Goal: Task Accomplishment & Management: Use online tool/utility

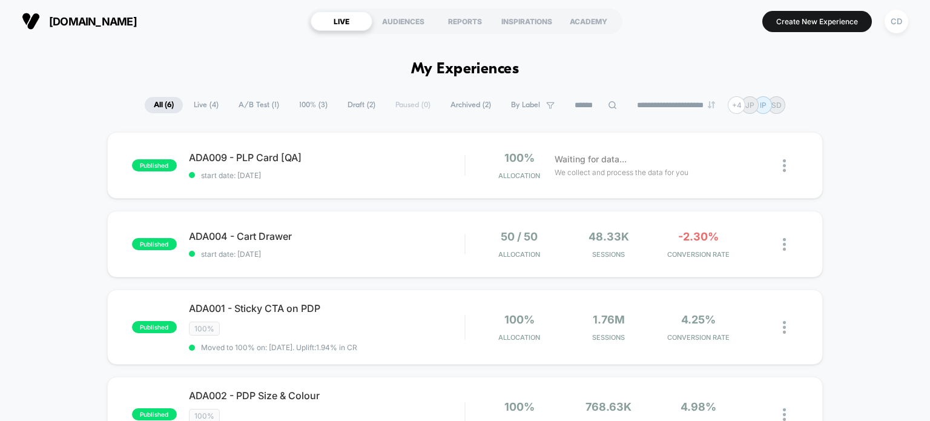
click at [70, 240] on div "published ADA009 - PLP Card [QA] start date: [DATE] 100% Allocation Waiting for…" at bounding box center [465, 401] width 930 height 538
click at [41, 151] on div "published ADA009 - PLP Card [QA] start date: [DATE] 100% Allocation Waiting for…" at bounding box center [465, 401] width 930 height 538
click at [43, 157] on div "published ADA009 - PLP Card [QA] start date: [DATE] 100% Allocation Waiting for…" at bounding box center [465, 401] width 930 height 538
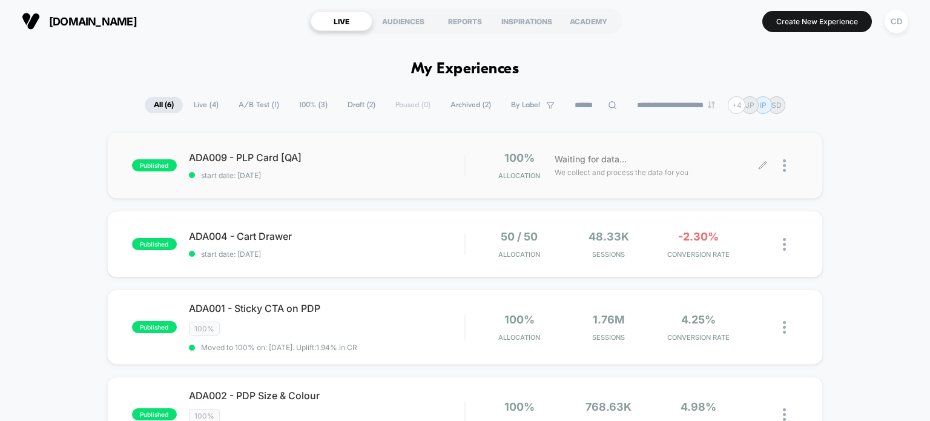
click at [762, 164] on icon at bounding box center [762, 165] width 9 height 9
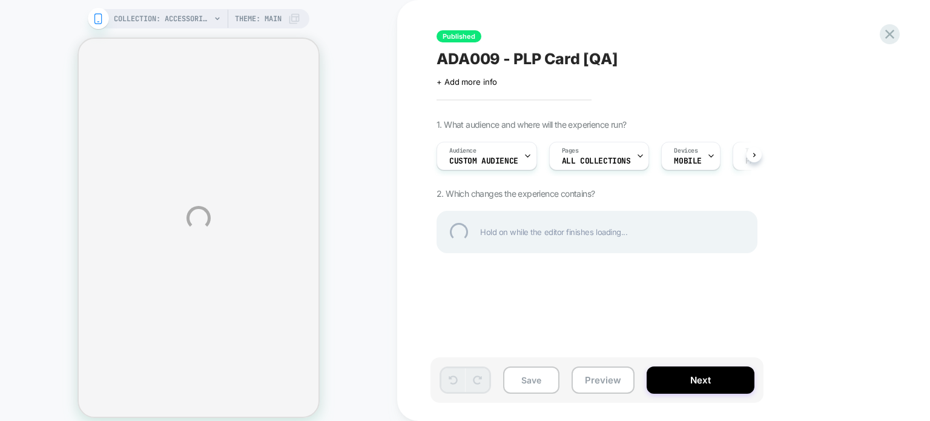
click at [356, 31] on div "COLLECTION: Accessories (Category) COLLECTION: Accessories (Category) Theme: MA…" at bounding box center [465, 218] width 930 height 436
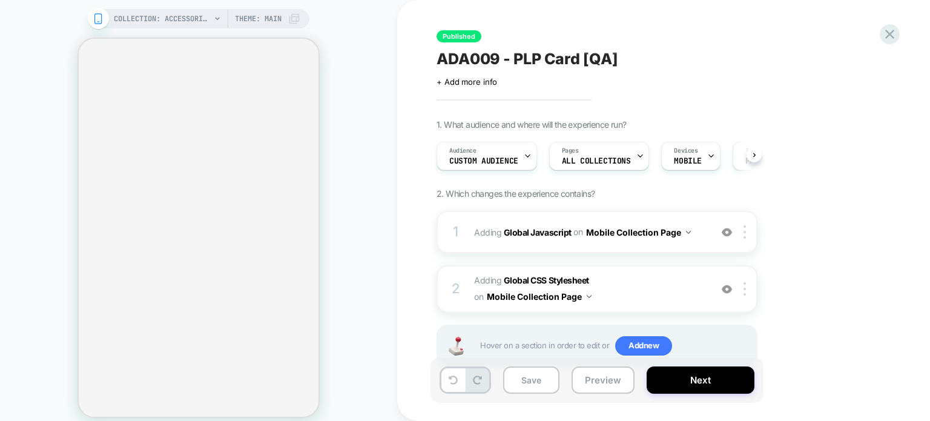
click at [356, 31] on div "COLLECTION: Accessories (Category) COLLECTION: Accessories (Category) Theme: MA…" at bounding box center [198, 218] width 397 height 412
select select "**********"
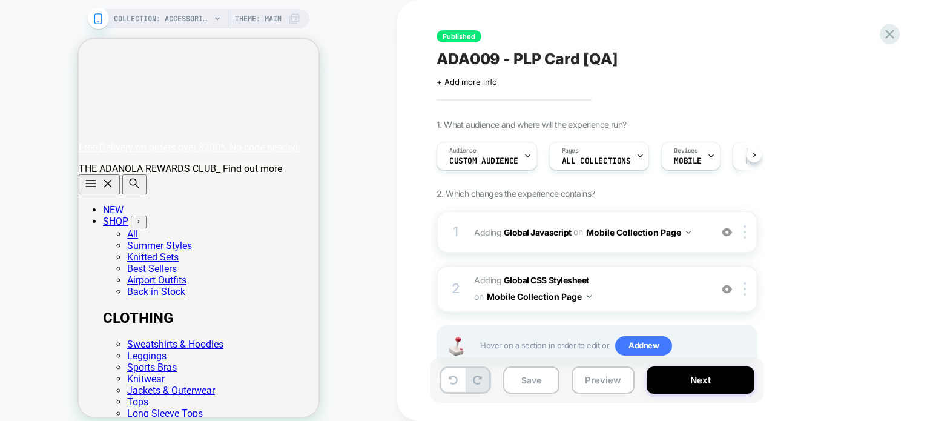
click at [356, 31] on div "COLLECTION: Accessories (Category) COLLECTION: Accessories (Category) Theme: MA…" at bounding box center [198, 218] width 397 height 412
click at [369, 18] on div "COLLECTION: Accessories (Category) COLLECTION: Accessories (Category) Theme: MA…" at bounding box center [198, 218] width 397 height 412
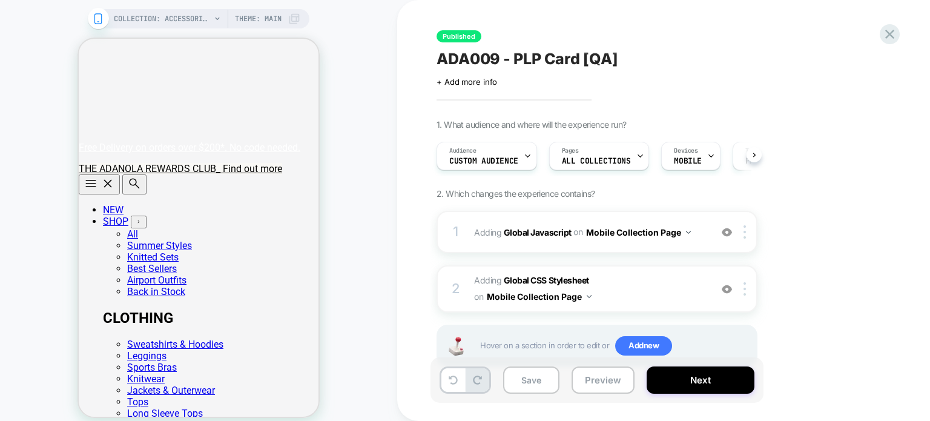
click at [360, 116] on div "COLLECTION: Accessories (Category) COLLECTION: Accessories (Category) Theme: MA…" at bounding box center [198, 218] width 397 height 412
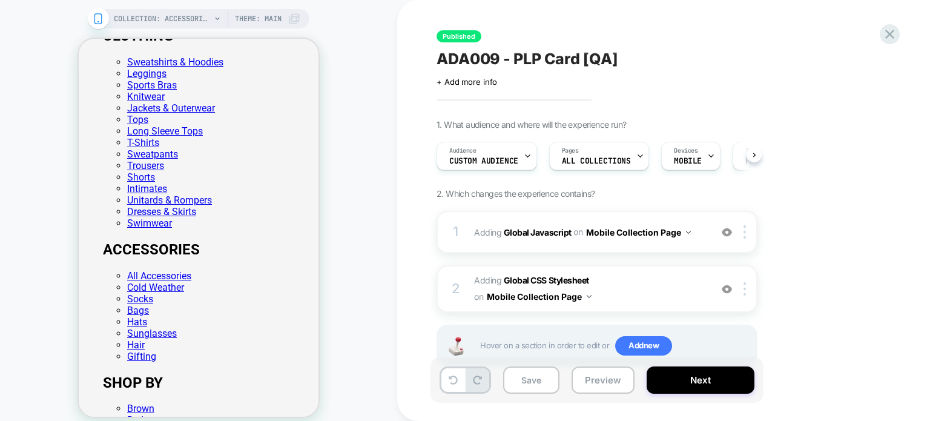
click at [351, 183] on div "COLLECTION: Accessories (Category) COLLECTION: Accessories (Category) Theme: MA…" at bounding box center [198, 218] width 397 height 412
click at [369, 198] on div "COLLECTION: Accessories (Category) COLLECTION: Accessories (Category) Theme: MA…" at bounding box center [198, 218] width 397 height 412
click at [340, 190] on div "COLLECTION: Accessories (Category) COLLECTION: Accessories (Category) Theme: MA…" at bounding box center [198, 218] width 397 height 412
click at [344, 163] on div "COLLECTION: Accessories (Category) COLLECTION: Accessories (Category) Theme: MA…" at bounding box center [198, 218] width 397 height 412
click at [340, 179] on div "COLLECTION: Accessories (Category) COLLECTION: Accessories (Category) Theme: MA…" at bounding box center [198, 218] width 397 height 412
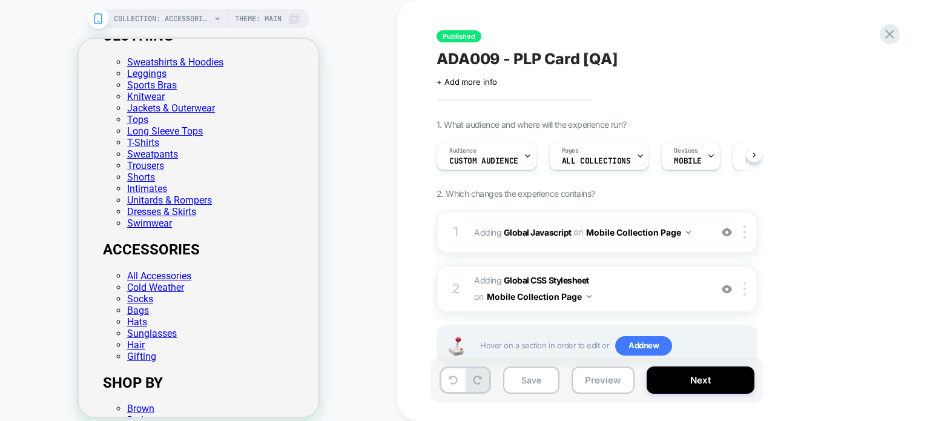
click at [342, 172] on div "COLLECTION: Accessories (Category) COLLECTION: Accessories (Category) Theme: MA…" at bounding box center [198, 218] width 397 height 412
click at [342, 171] on div "COLLECTION: Accessories (Category) COLLECTION: Accessories (Category) Theme: MA…" at bounding box center [198, 218] width 397 height 412
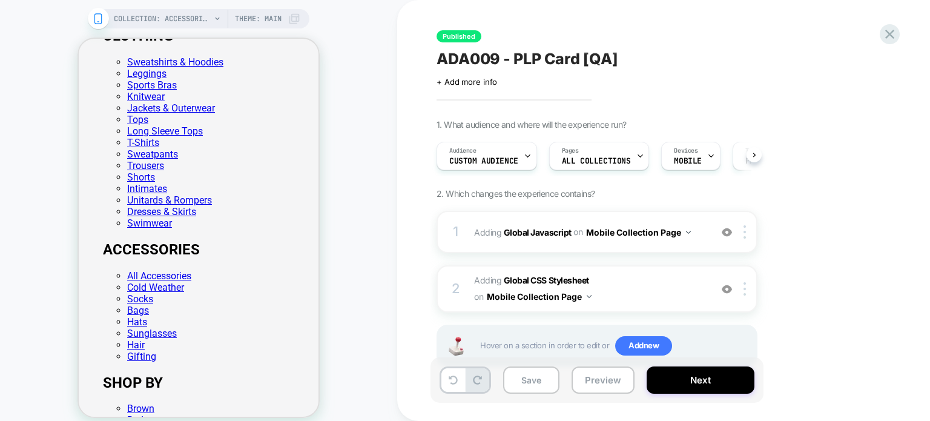
click at [342, 171] on div "COLLECTION: Accessories (Category) COLLECTION: Accessories (Category) Theme: MA…" at bounding box center [198, 218] width 397 height 412
click at [378, 155] on div "COLLECTION: Accessories (Category) COLLECTION: Accessories (Category) Theme: MA…" at bounding box center [198, 218] width 397 height 412
click at [883, 32] on icon at bounding box center [890, 34] width 16 height 16
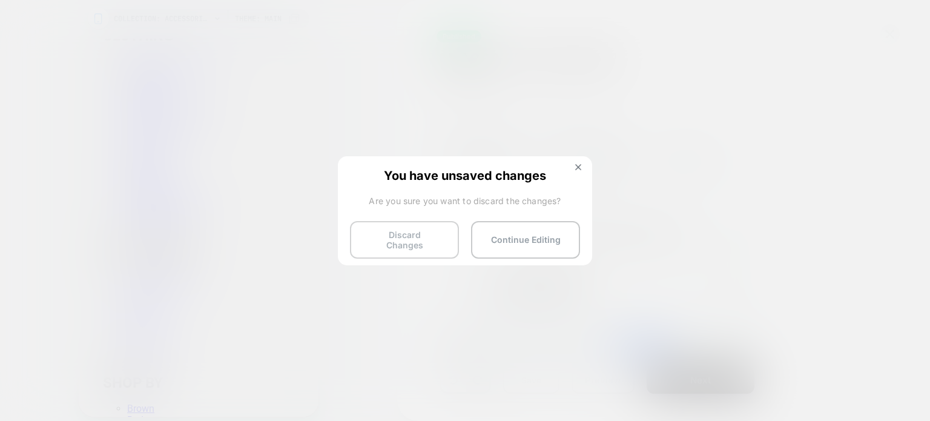
click at [408, 233] on button "Discard Changes" at bounding box center [404, 240] width 109 height 38
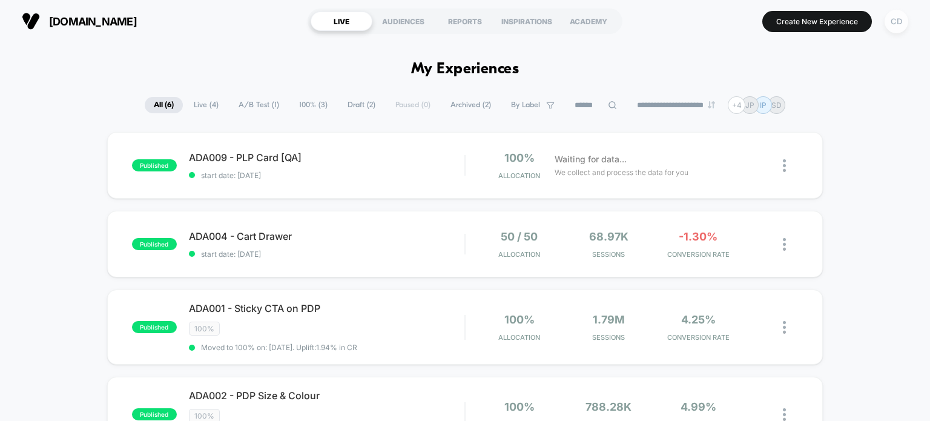
click at [893, 21] on div "CD" at bounding box center [897, 22] width 24 height 24
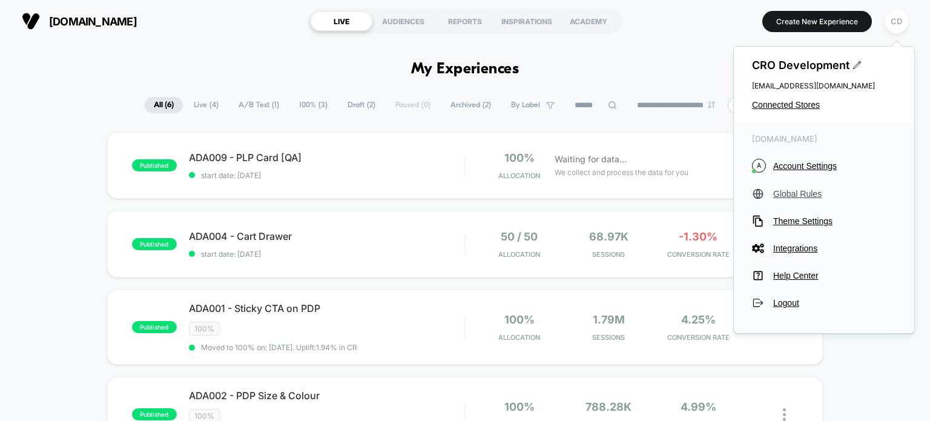
click at [811, 194] on span "Global Rules" at bounding box center [834, 194] width 123 height 10
